Goal: Task Accomplishment & Management: Use online tool/utility

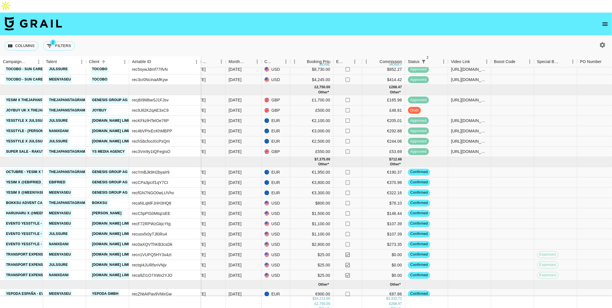
scroll to position [83, 244]
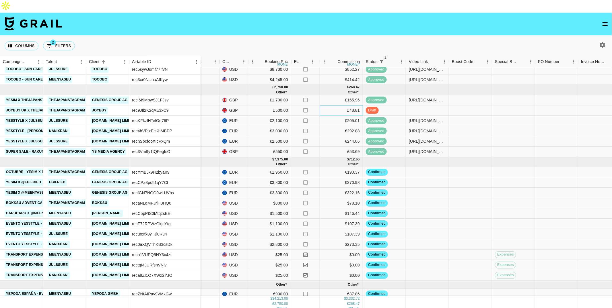
click at [335, 106] on div "£48.81" at bounding box center [341, 111] width 43 height 10
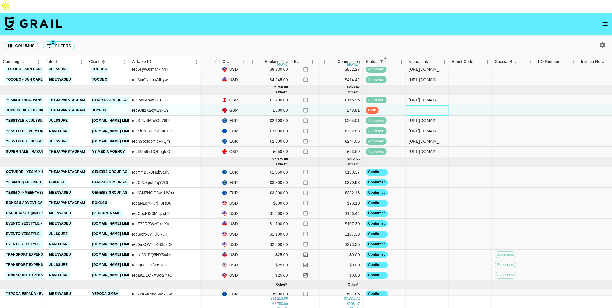
click at [429, 106] on div at bounding box center [427, 111] width 43 height 10
type input "[URL][DOMAIN_NAME]"
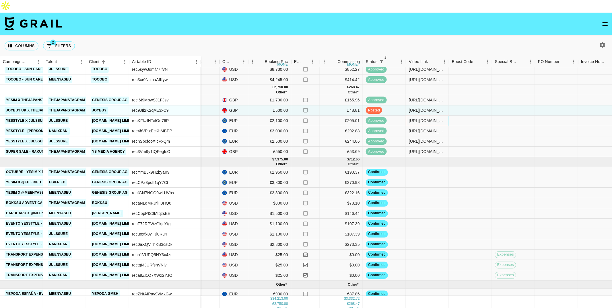
scroll to position [63, 244]
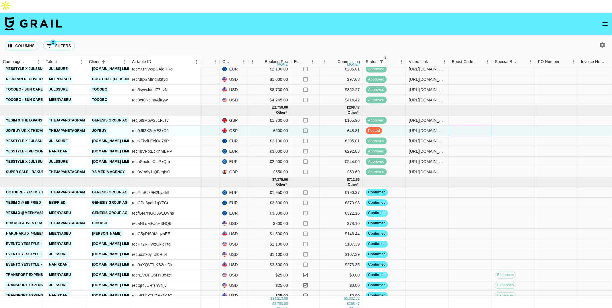
click at [460, 126] on div at bounding box center [470, 131] width 43 height 10
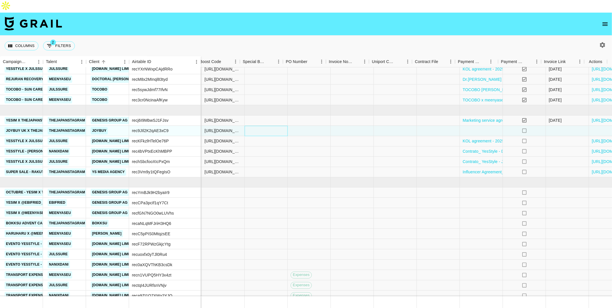
scroll to position [63, 496]
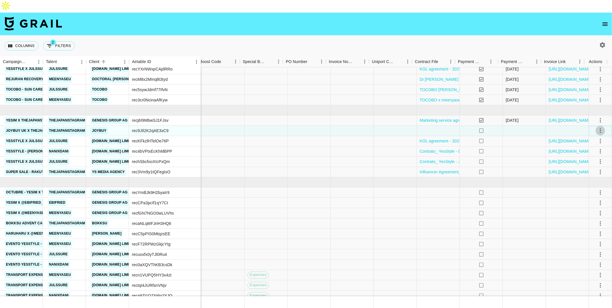
click at [597, 127] on icon "select merge strategy" at bounding box center [600, 130] width 7 height 7
click at [587, 170] on div "Approve" at bounding box center [587, 171] width 17 height 7
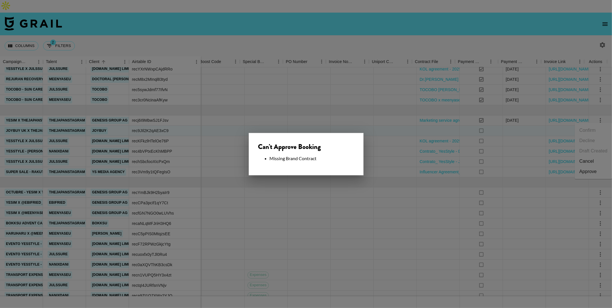
click at [357, 122] on div at bounding box center [306, 154] width 612 height 308
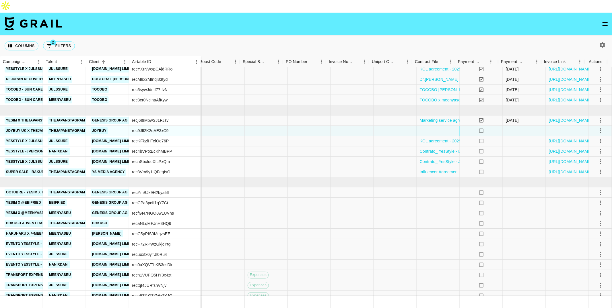
click at [432, 126] on div at bounding box center [438, 131] width 43 height 10
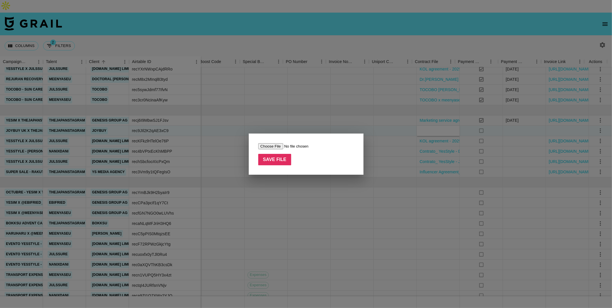
click at [278, 143] on div "Save File" at bounding box center [306, 154] width 115 height 41
click at [278, 147] on input "file" at bounding box center [294, 146] width 73 height 6
type input "C:\fakepath\Contract - JOYBUY x thejapanstagram SIGNED.pdf"
click at [278, 161] on input "Save File" at bounding box center [274, 159] width 33 height 11
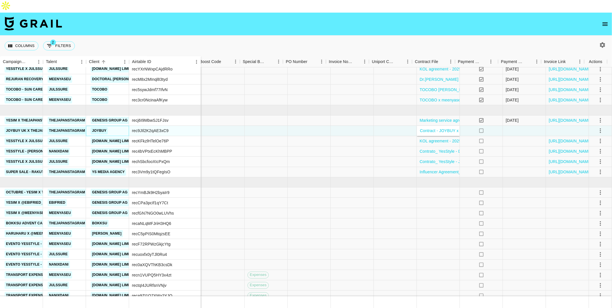
click at [112, 126] on div "JOYBUY" at bounding box center [107, 131] width 43 height 10
click at [102, 127] on link "JOYBUY" at bounding box center [99, 130] width 17 height 7
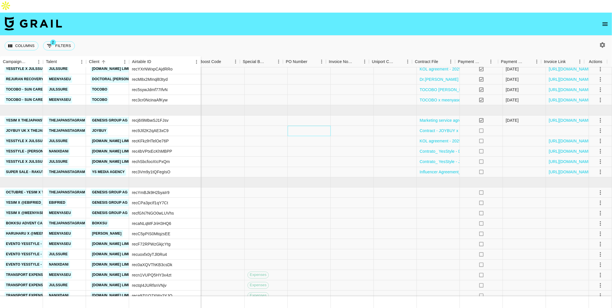
click at [288, 126] on div at bounding box center [309, 131] width 43 height 10
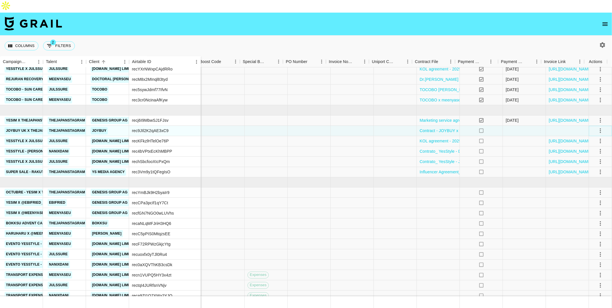
click at [597, 127] on icon "select merge strategy" at bounding box center [600, 130] width 7 height 7
click at [591, 172] on div "Approve" at bounding box center [587, 171] width 17 height 7
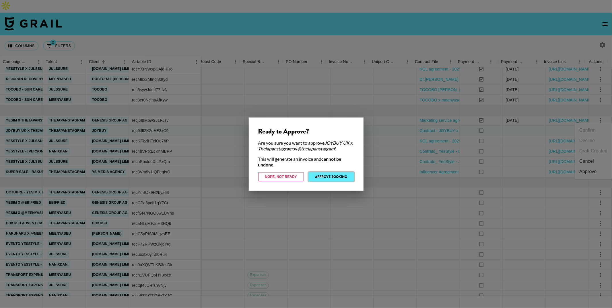
click at [337, 178] on button "Approve Booking" at bounding box center [331, 176] width 46 height 9
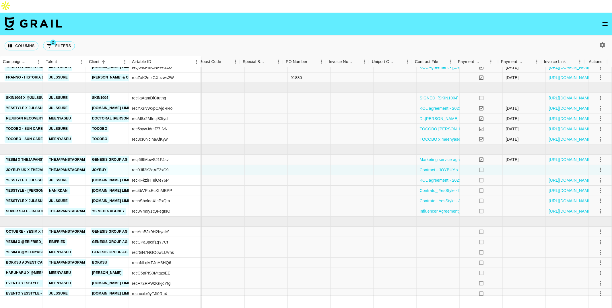
scroll to position [26, 496]
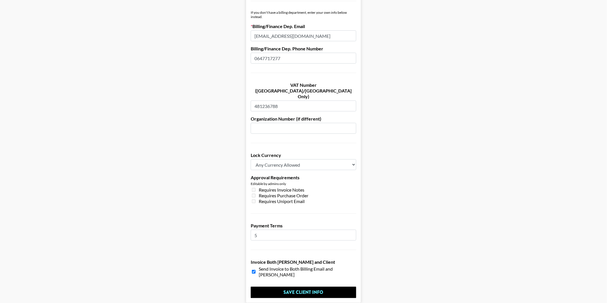
scroll to position [353, 0]
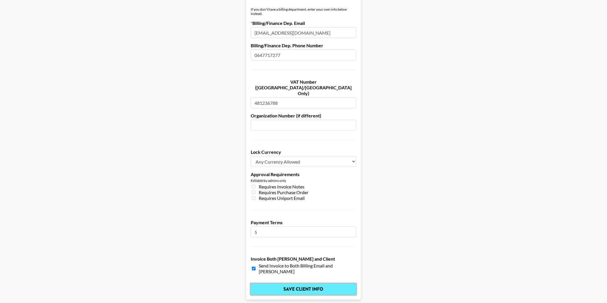
click at [323, 284] on input "Save Client Info" at bounding box center [304, 289] width 106 height 11
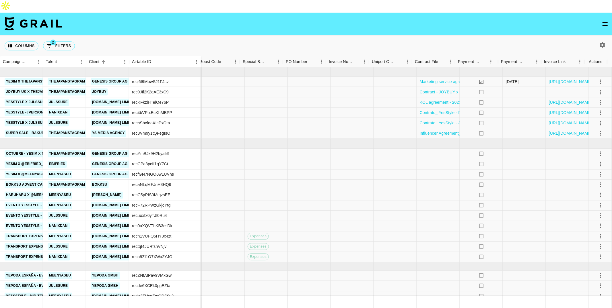
scroll to position [101, 496]
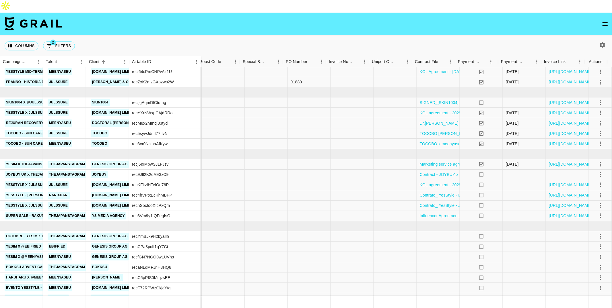
scroll to position [14, 496]
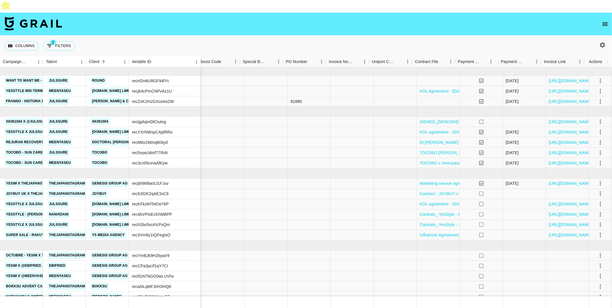
scroll to position [0, 496]
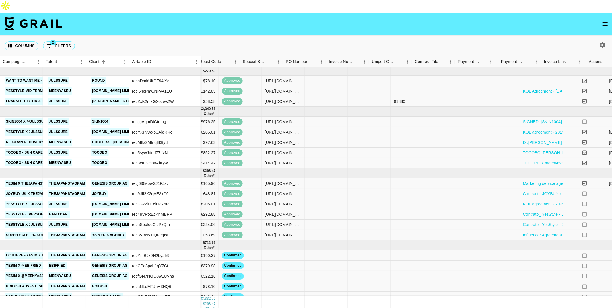
scroll to position [0, 496]
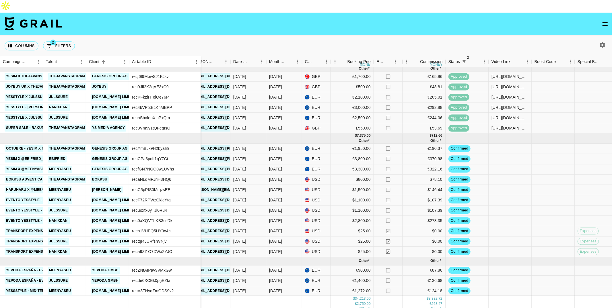
scroll to position [111, 161]
